Goal: Check status: Check status

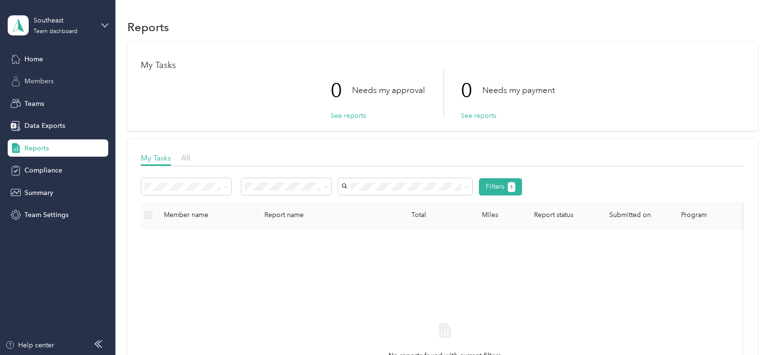
click at [50, 79] on span "Members" at bounding box center [38, 81] width 29 height 10
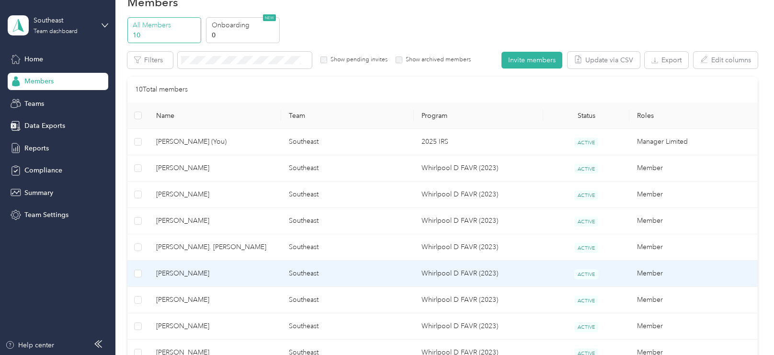
scroll to position [26, 0]
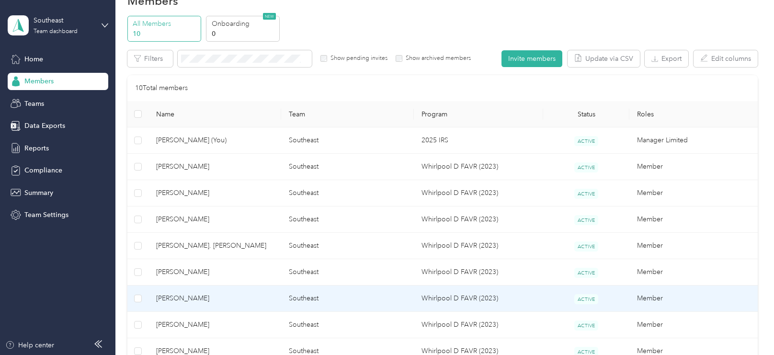
click at [190, 290] on td "[PERSON_NAME]" at bounding box center [214, 298] width 133 height 26
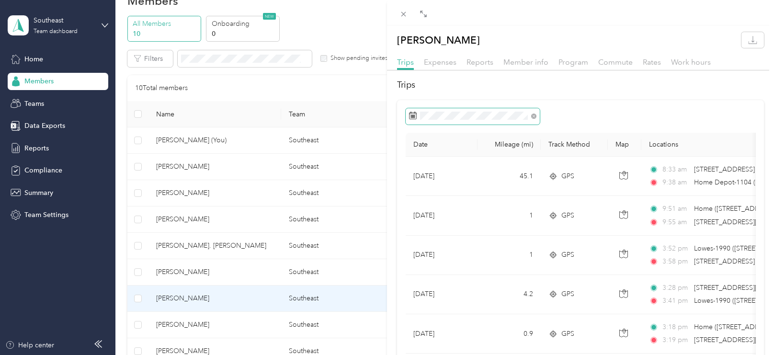
click at [501, 122] on span at bounding box center [473, 116] width 134 height 16
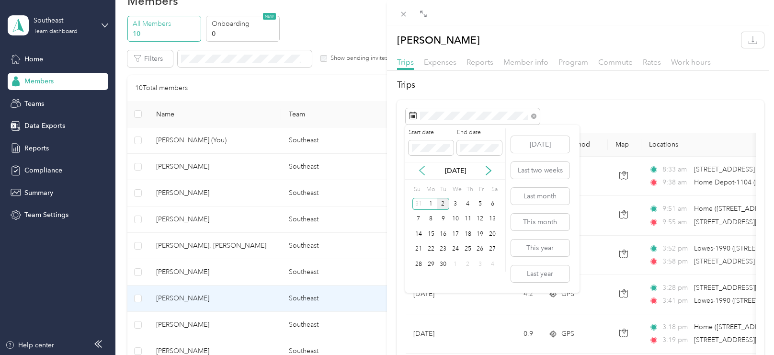
click at [422, 170] on icon at bounding box center [422, 171] width 10 height 10
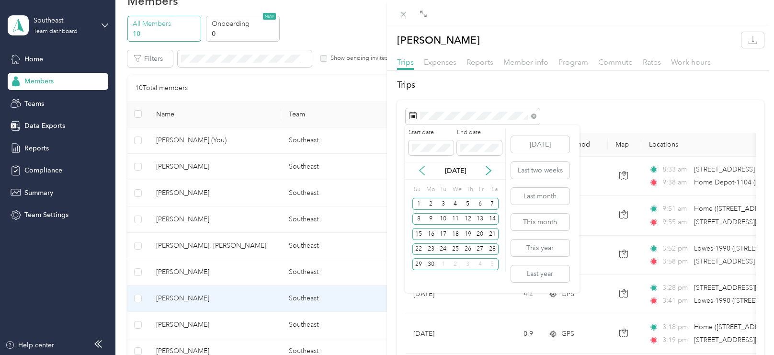
click at [422, 170] on icon at bounding box center [422, 171] width 10 height 10
click at [454, 218] on div "9" at bounding box center [455, 219] width 12 height 12
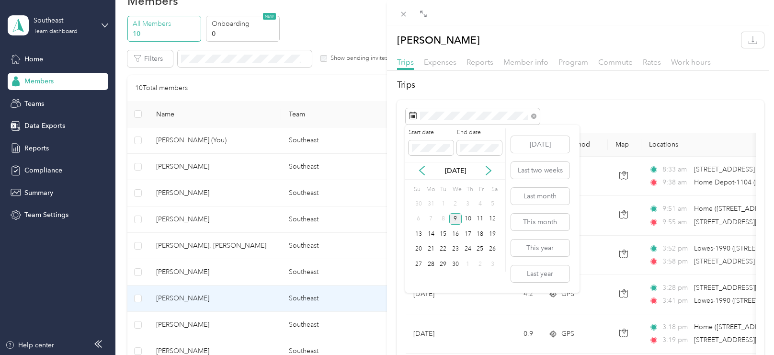
click at [454, 218] on div "9" at bounding box center [455, 219] width 12 height 12
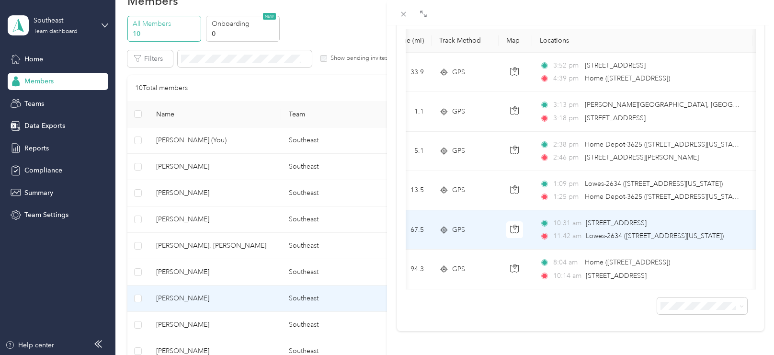
scroll to position [0, 110]
